Goal: Task Accomplishment & Management: Use online tool/utility

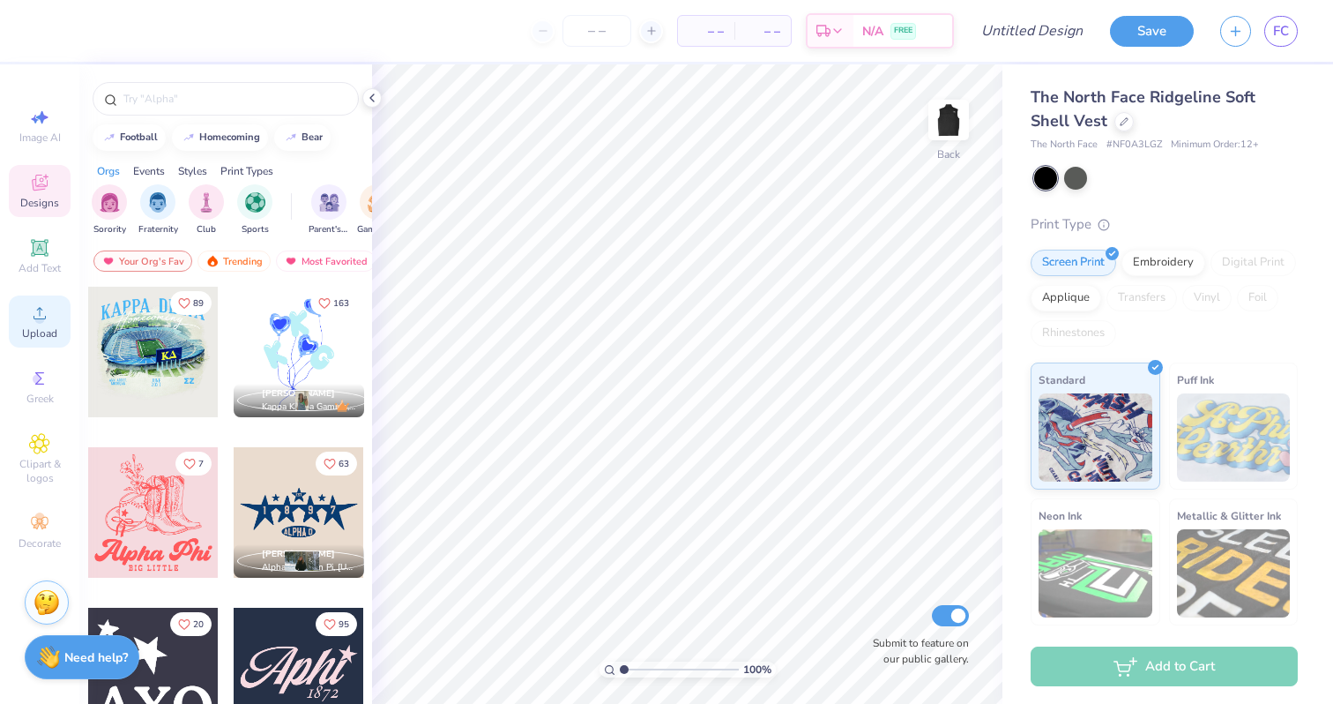
click at [50, 332] on span "Upload" at bounding box center [39, 333] width 35 height 14
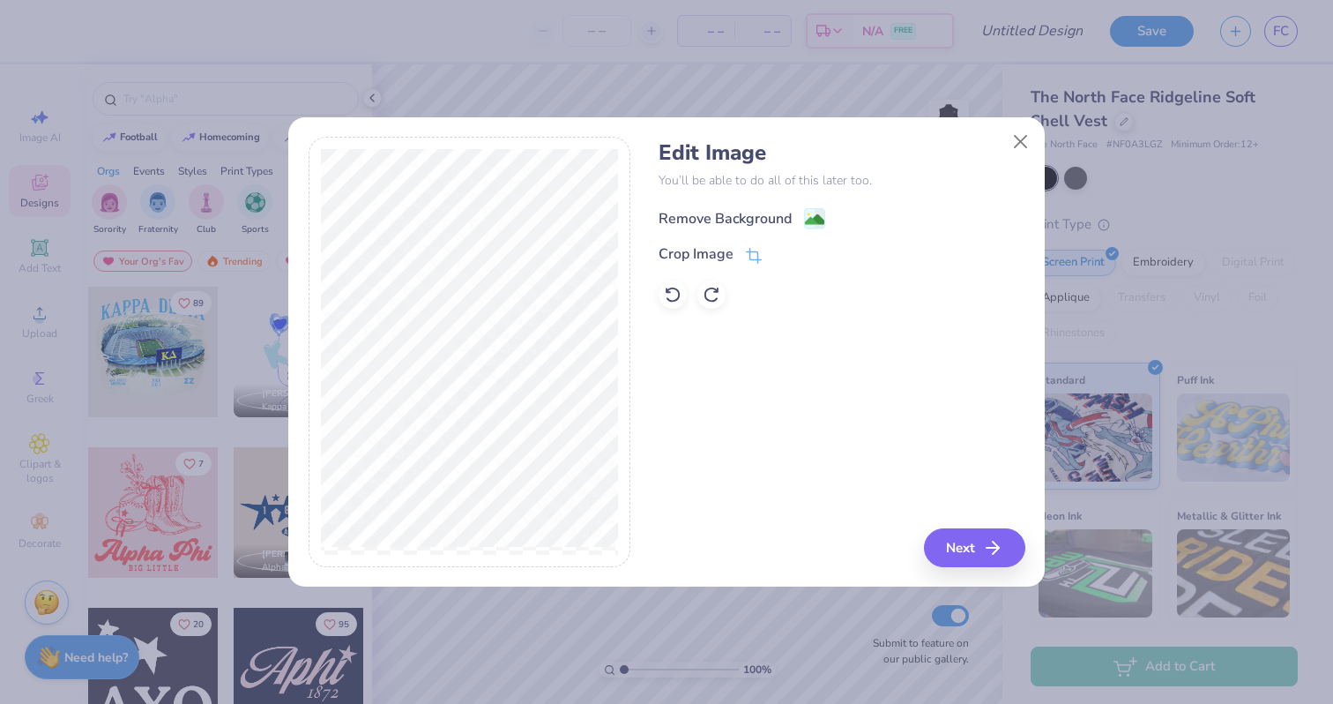
click at [811, 214] on image at bounding box center [814, 219] width 19 height 19
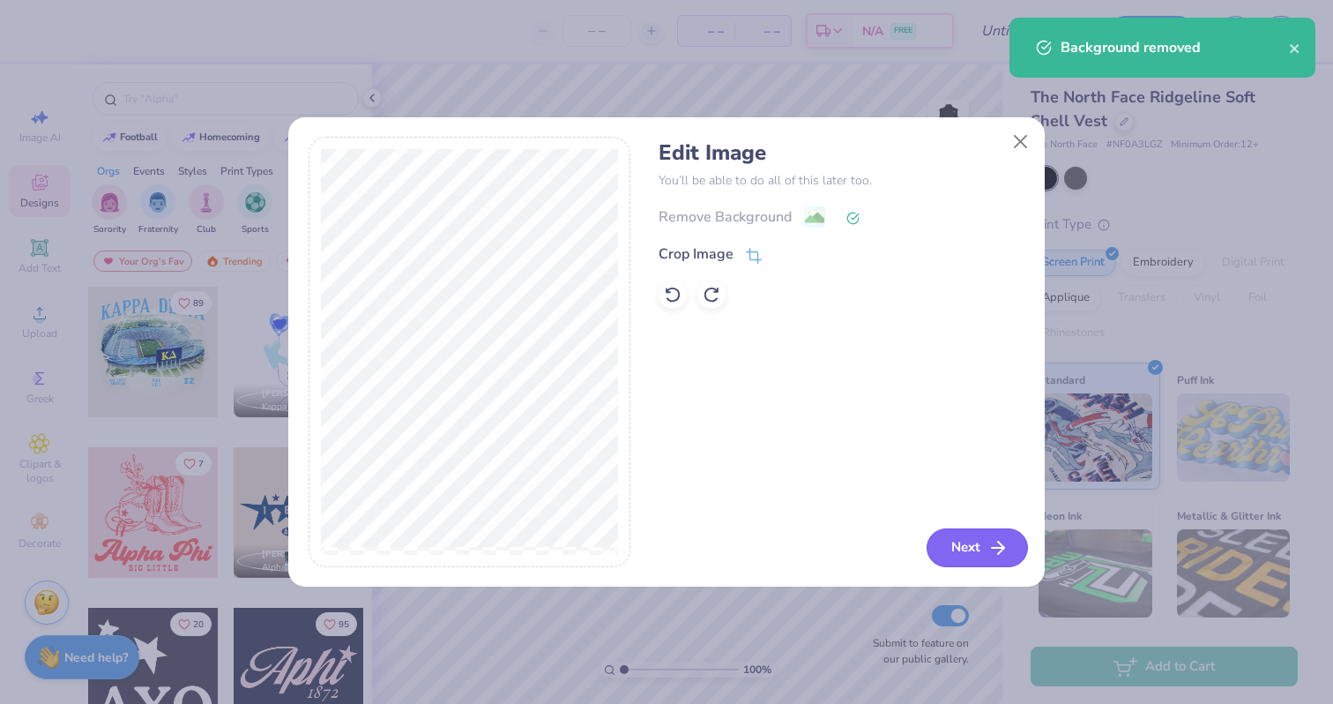
click at [955, 540] on button "Next" at bounding box center [977, 547] width 101 height 39
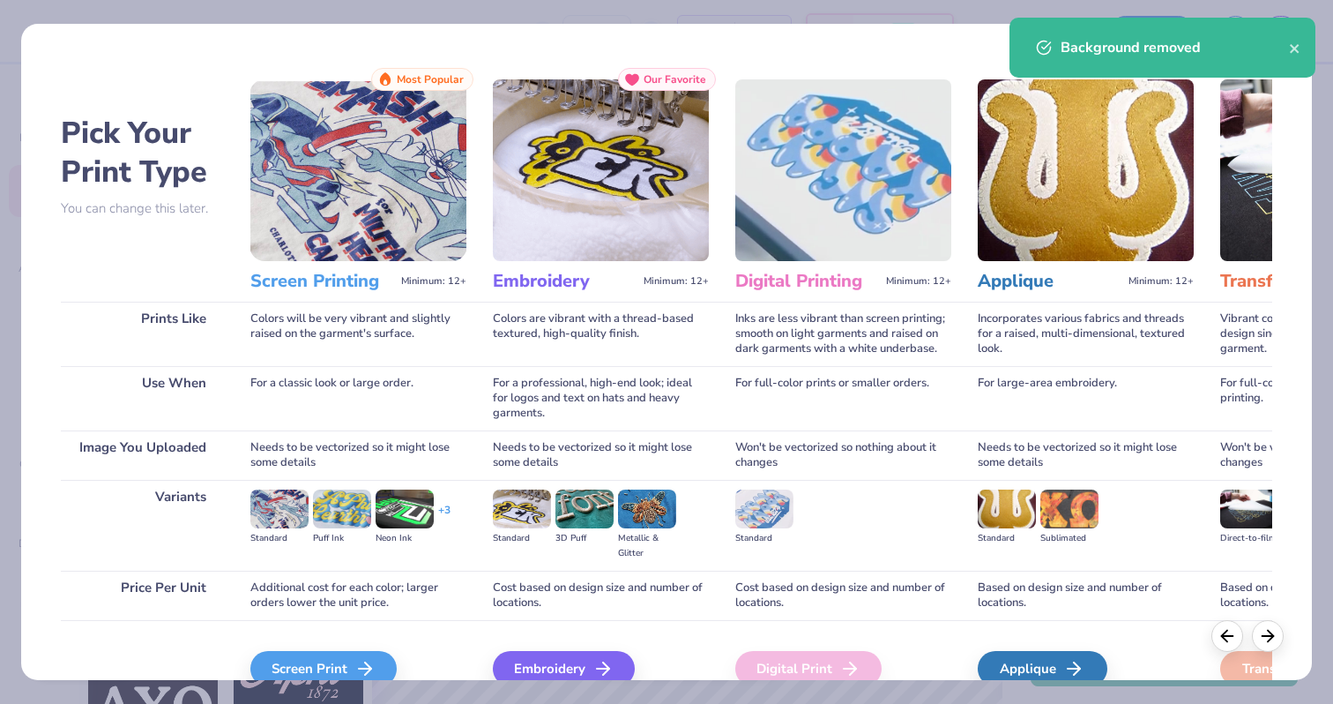
scroll to position [81, 0]
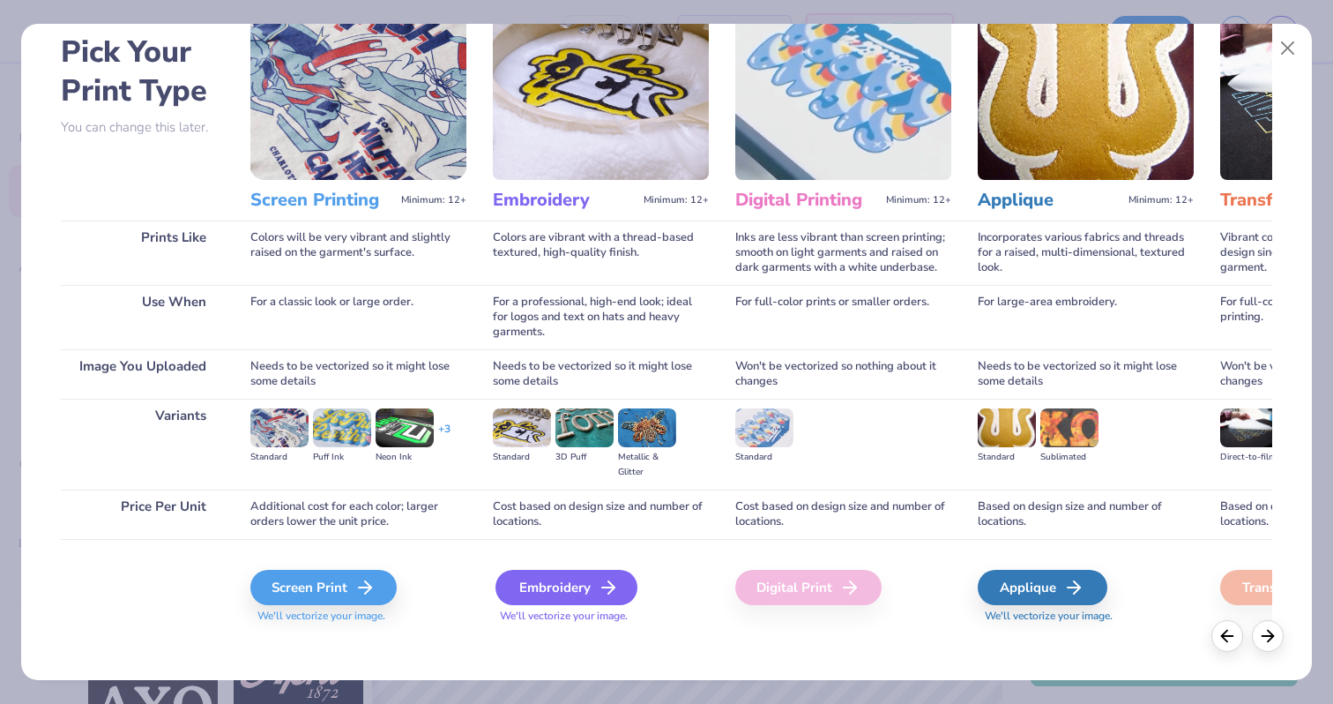
click at [601, 571] on div "Embroidery" at bounding box center [567, 587] width 142 height 35
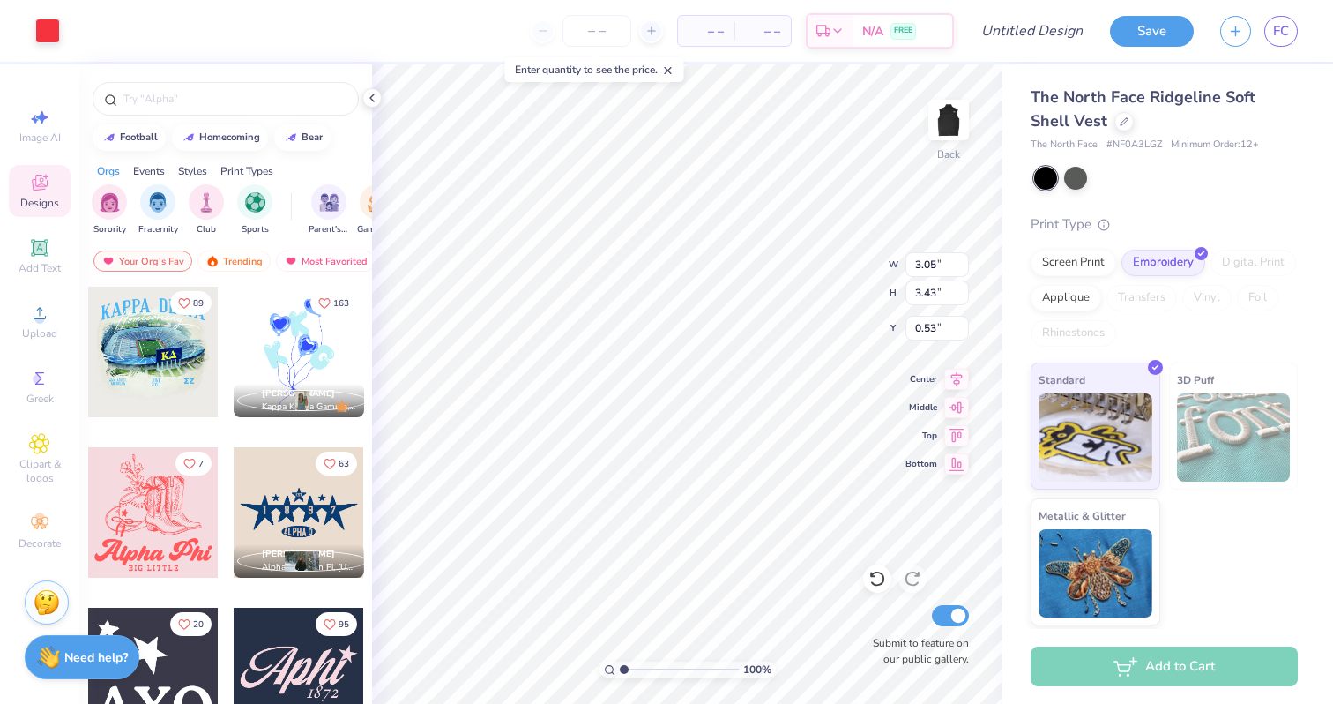
type input "0.57"
click at [594, 34] on input "number" at bounding box center [597, 31] width 69 height 32
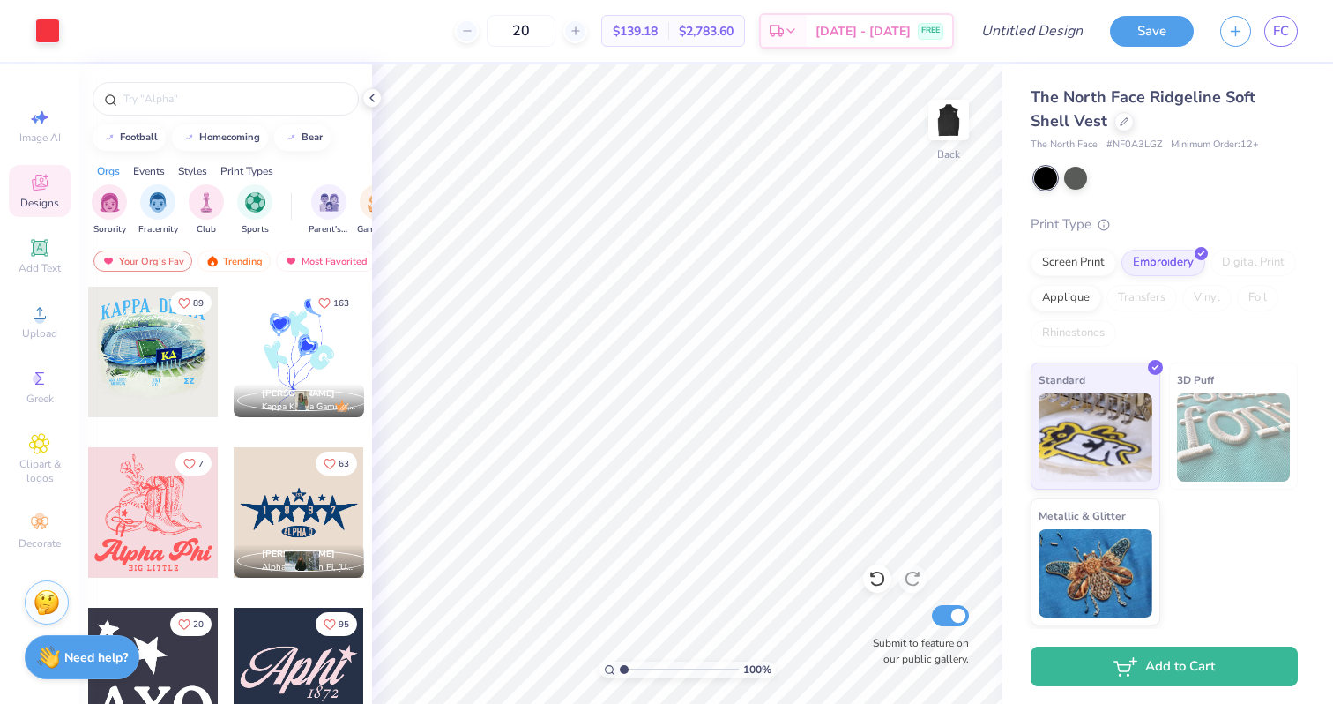
type input "2"
type input "50"
